Goal: Download file/media

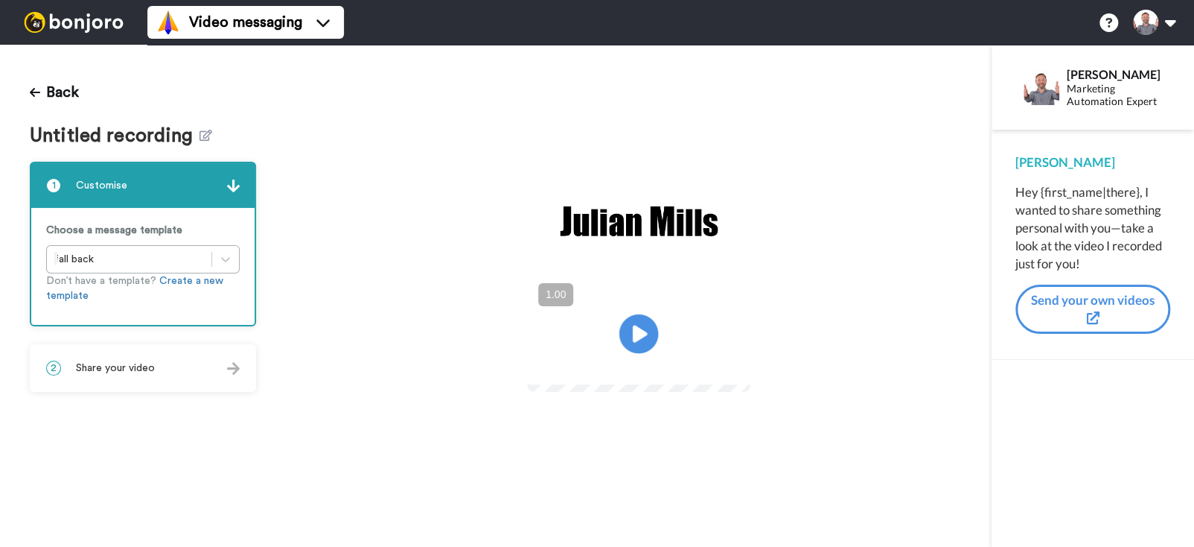
click at [637, 328] on icon "Play/Pause" at bounding box center [639, 333] width 39 height 71
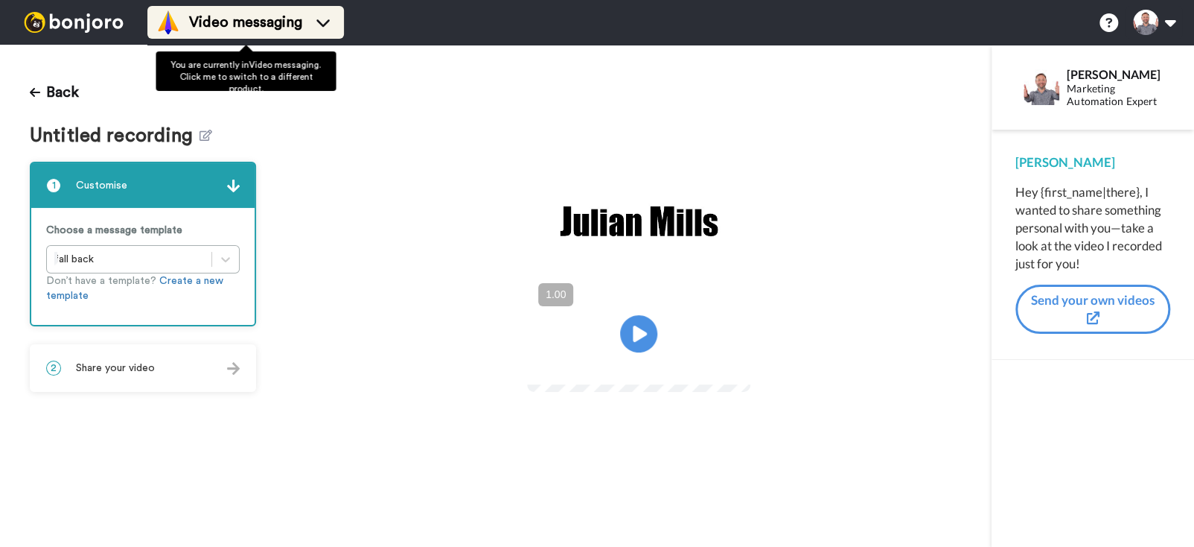
click at [210, 25] on span "Video messaging" at bounding box center [245, 22] width 113 height 21
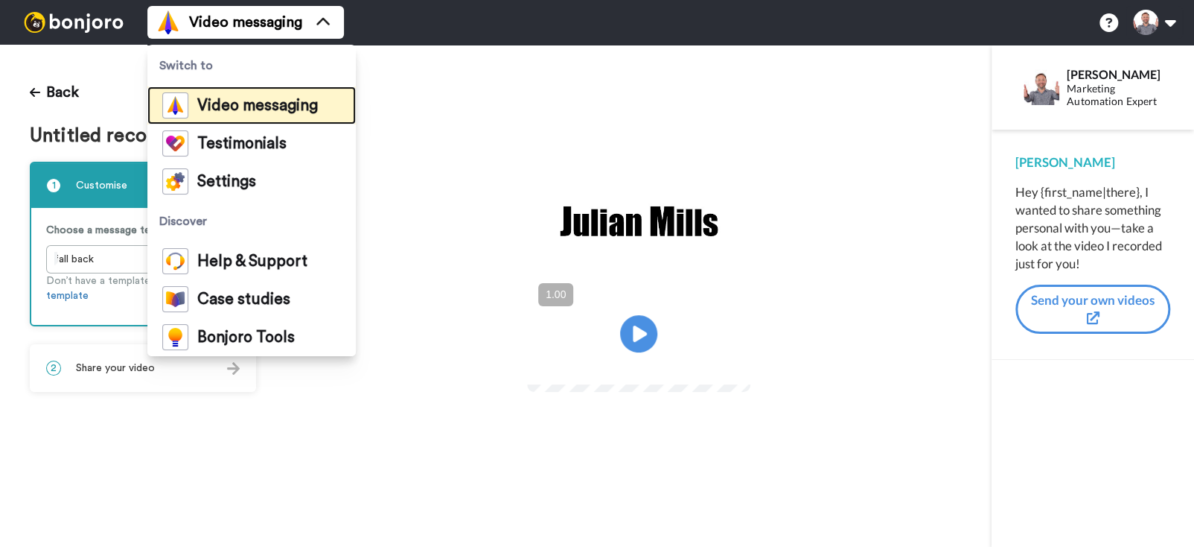
drag, startPoint x: 243, startPoint y: 102, endPoint x: 278, endPoint y: 108, distance: 34.8
click at [243, 102] on span "Video messaging" at bounding box center [257, 105] width 121 height 15
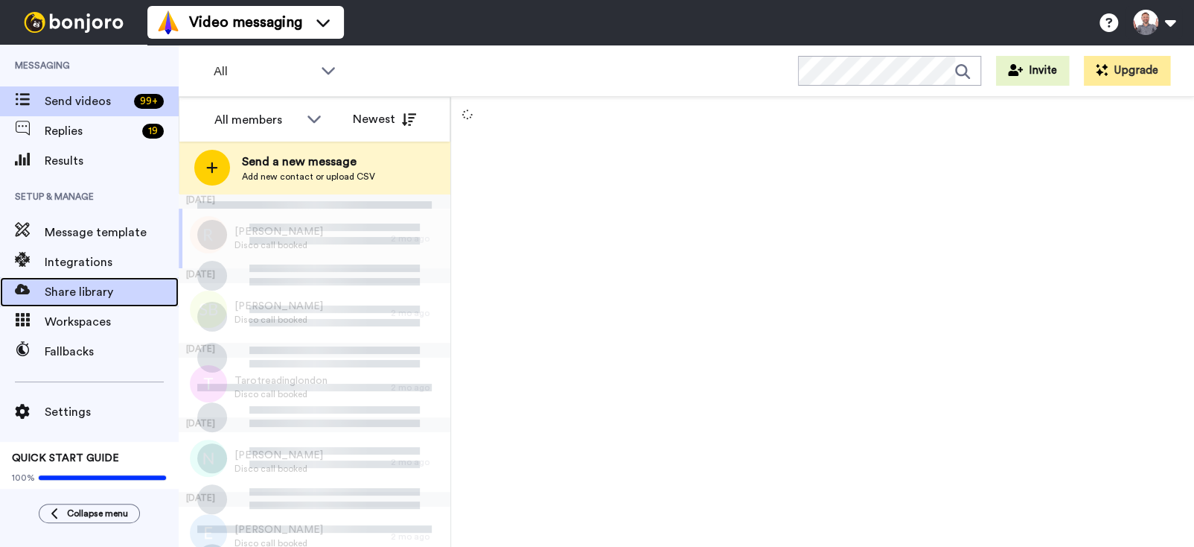
click at [71, 293] on span "Share library" at bounding box center [112, 292] width 134 height 18
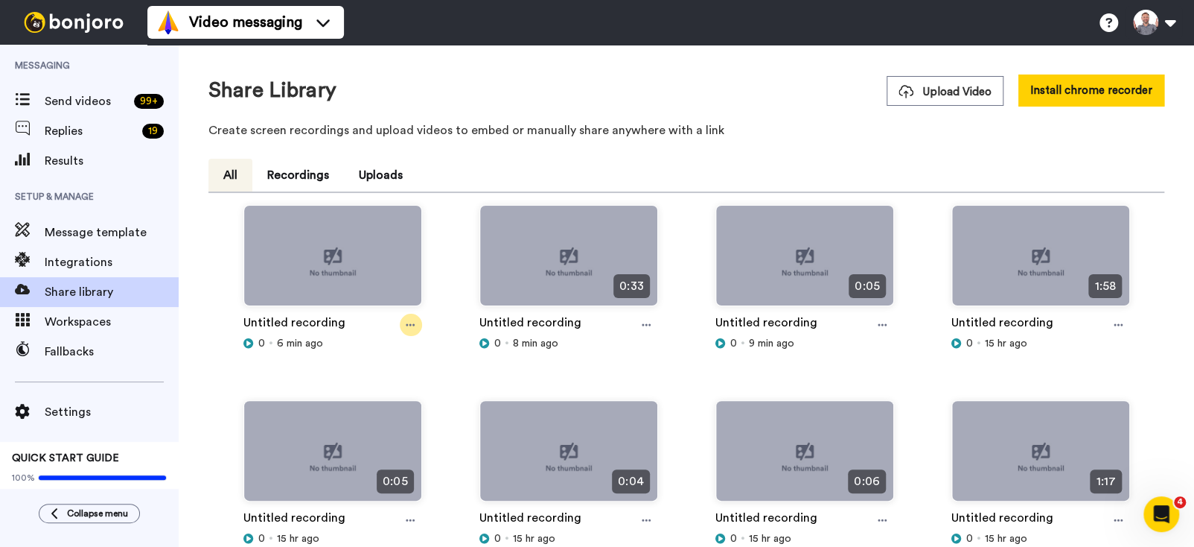
click at [410, 324] on icon at bounding box center [411, 325] width 9 height 2
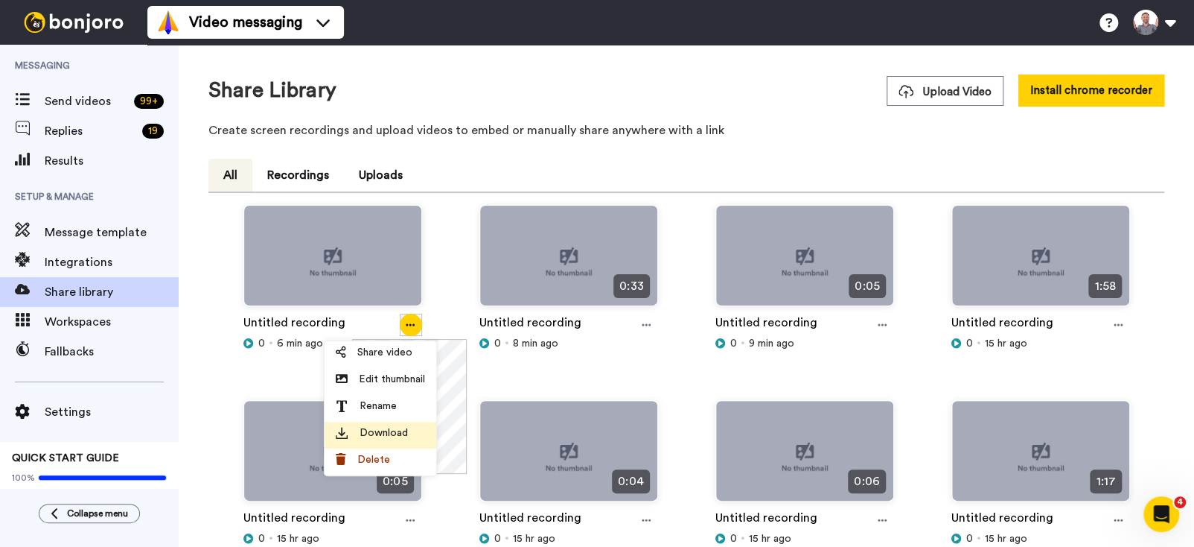
click at [394, 431] on span "Download" at bounding box center [384, 432] width 48 height 15
